Goal: Book appointment/travel/reservation

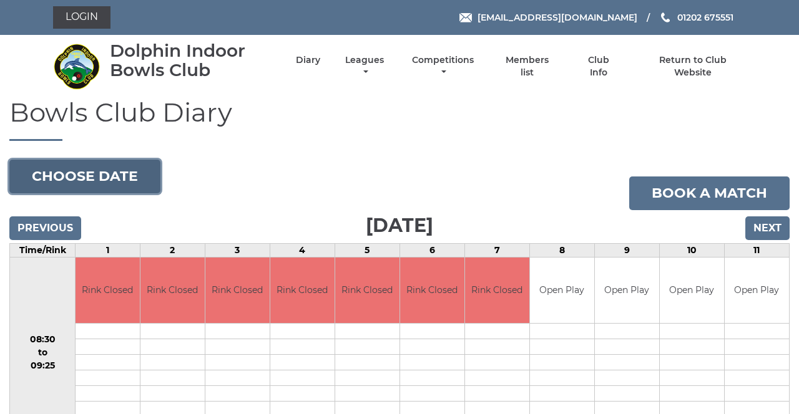
click at [138, 168] on button "Choose date" at bounding box center [84, 177] width 151 height 34
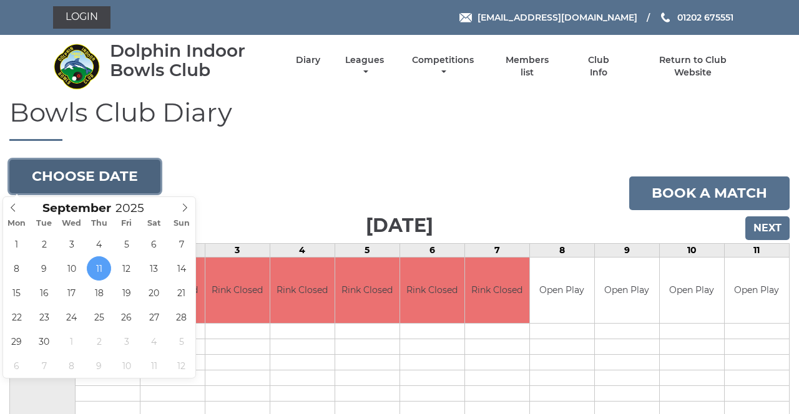
type input "2025-09-23"
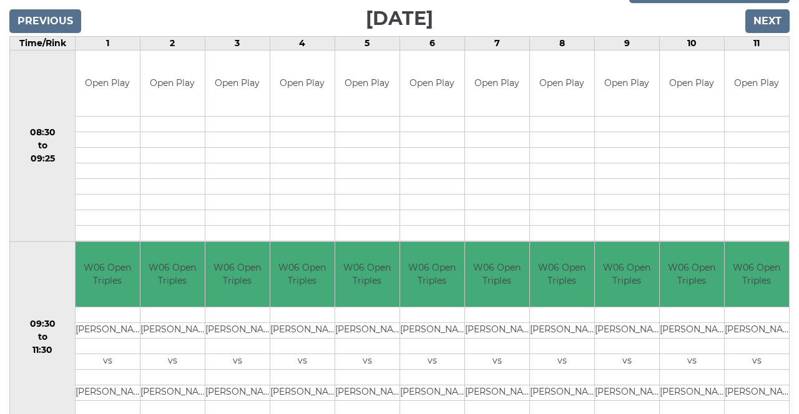
scroll to position [203, 0]
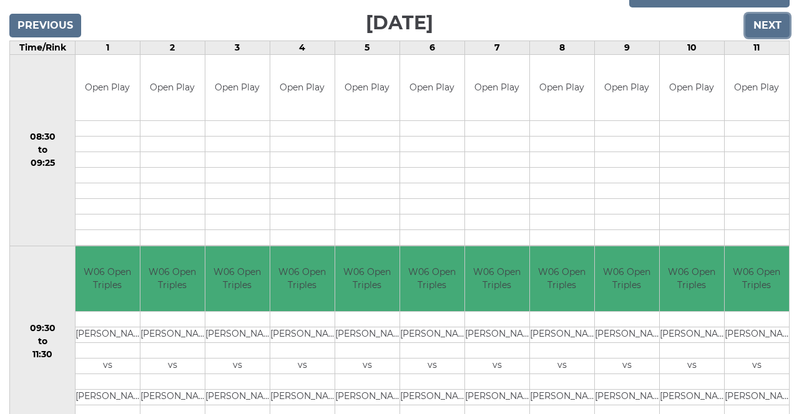
click at [777, 29] on input "Next" at bounding box center [767, 26] width 44 height 24
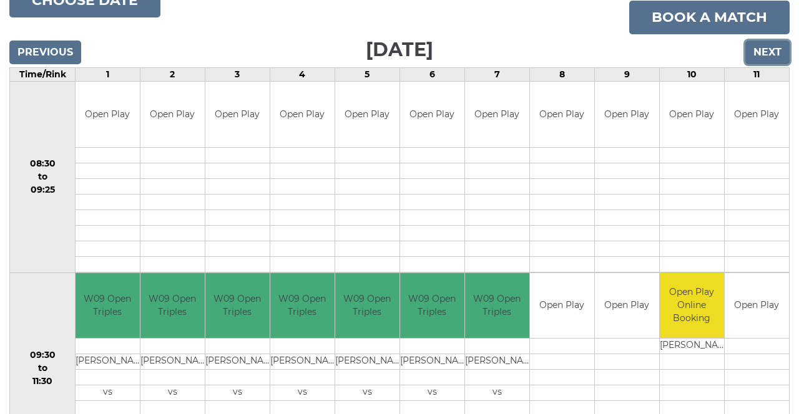
click at [774, 57] on input "Next" at bounding box center [767, 53] width 44 height 24
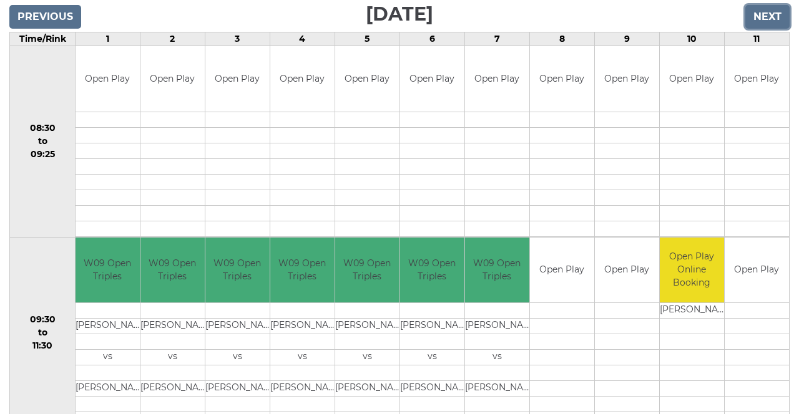
scroll to position [216, 0]
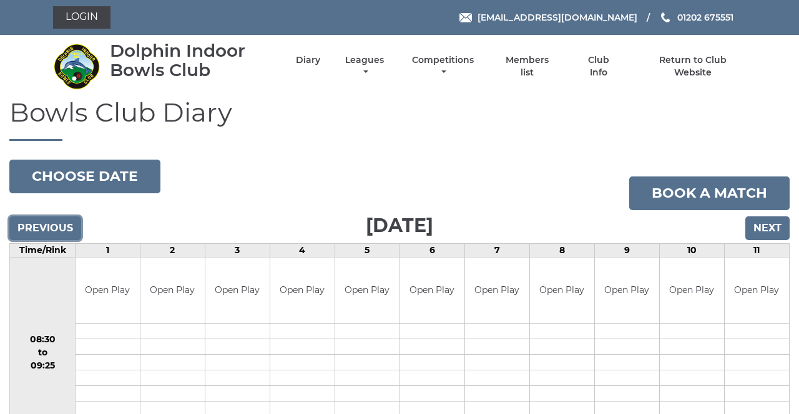
click at [51, 226] on input "Previous" at bounding box center [45, 229] width 72 height 24
click at [764, 227] on input "Next" at bounding box center [767, 229] width 44 height 24
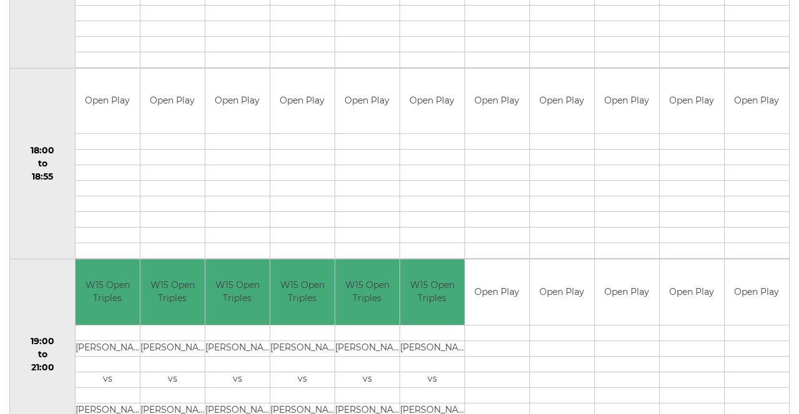
scroll to position [1170, 0]
